Goal: Task Accomplishment & Management: Use online tool/utility

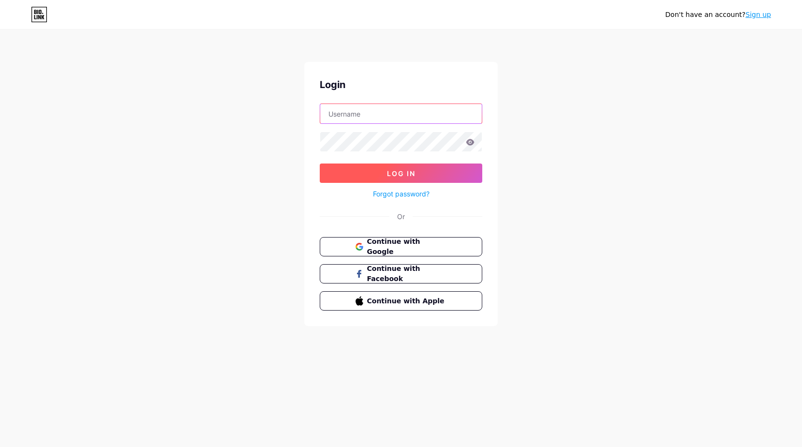
type input "[EMAIL_ADDRESS][DOMAIN_NAME]"
click at [393, 173] on span "Log In" at bounding box center [401, 173] width 29 height 8
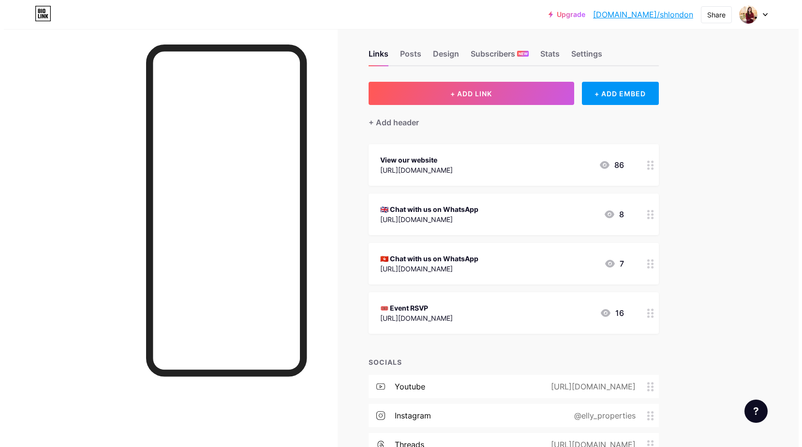
scroll to position [6, 0]
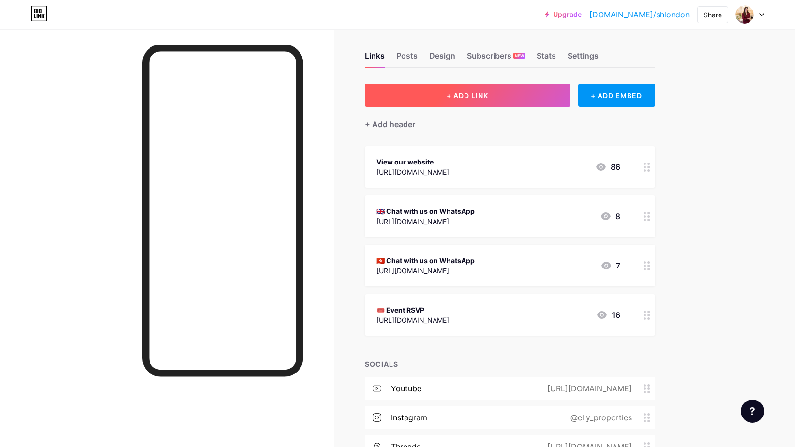
click at [481, 104] on button "+ ADD LINK" at bounding box center [468, 95] width 206 height 23
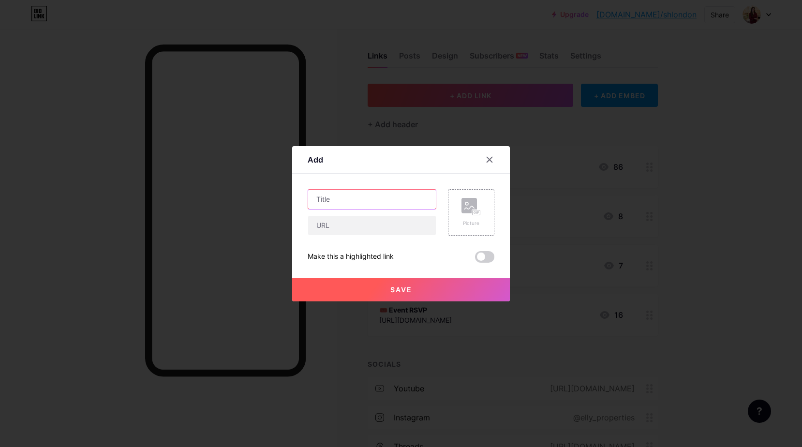
click at [379, 196] on input "text" at bounding box center [372, 199] width 128 height 19
type input "o"
type input "伯克利展廳現場登記"
click at [362, 227] on input "text" at bounding box center [372, 225] width 128 height 19
paste input "[URL][DOMAIN_NAME]"
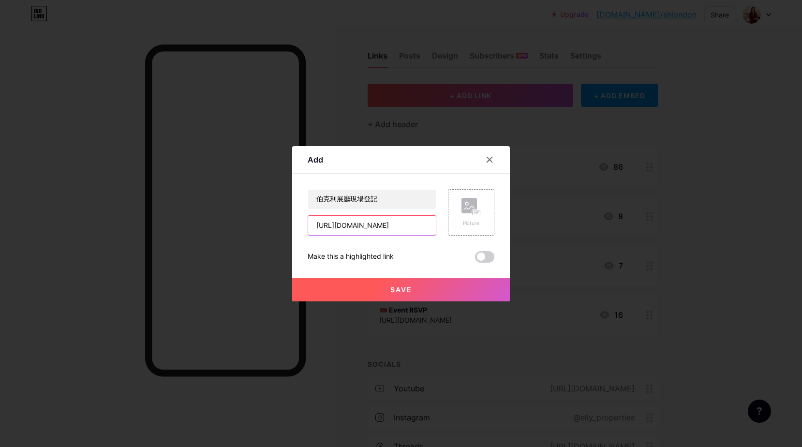
scroll to position [0, 419]
type input "[URL][DOMAIN_NAME]"
click at [480, 259] on span at bounding box center [484, 257] width 19 height 12
click at [475, 259] on input "checkbox" at bounding box center [475, 259] width 0 height 0
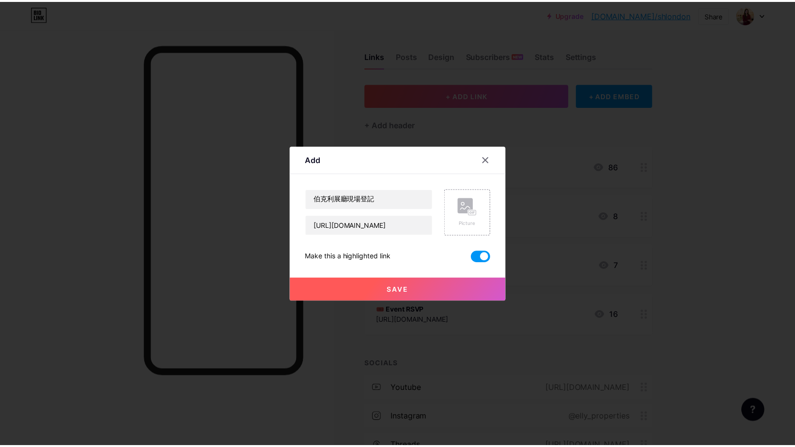
scroll to position [0, 0]
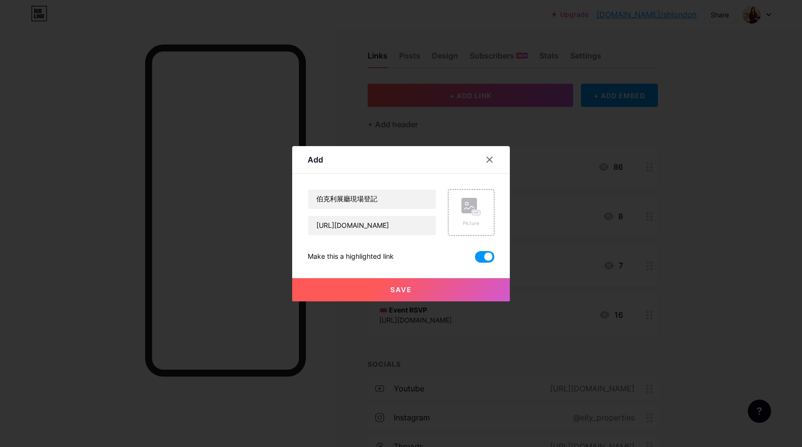
click at [396, 290] on span "Save" at bounding box center [402, 290] width 22 height 8
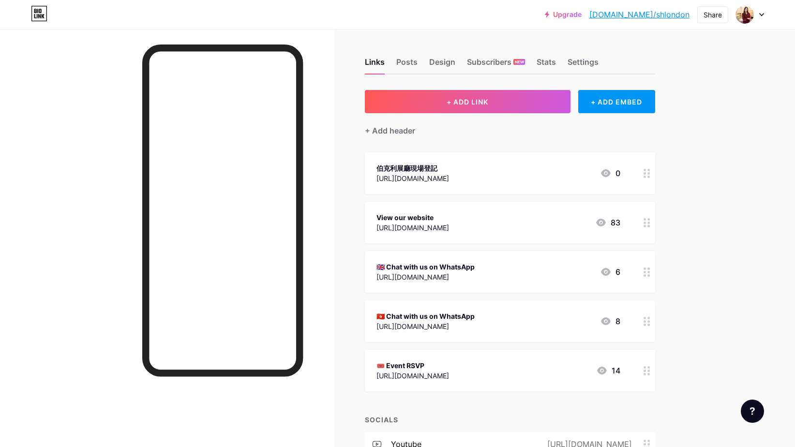
click at [693, 17] on div "Upgrade [DOMAIN_NAME]/shlond... [DOMAIN_NAME]/shlondon Share Switch accounts El…" at bounding box center [654, 14] width 219 height 17
click at [677, 16] on link "[DOMAIN_NAME]/shlondon" at bounding box center [639, 15] width 100 height 12
